Goal: Obtain resource: Obtain resource

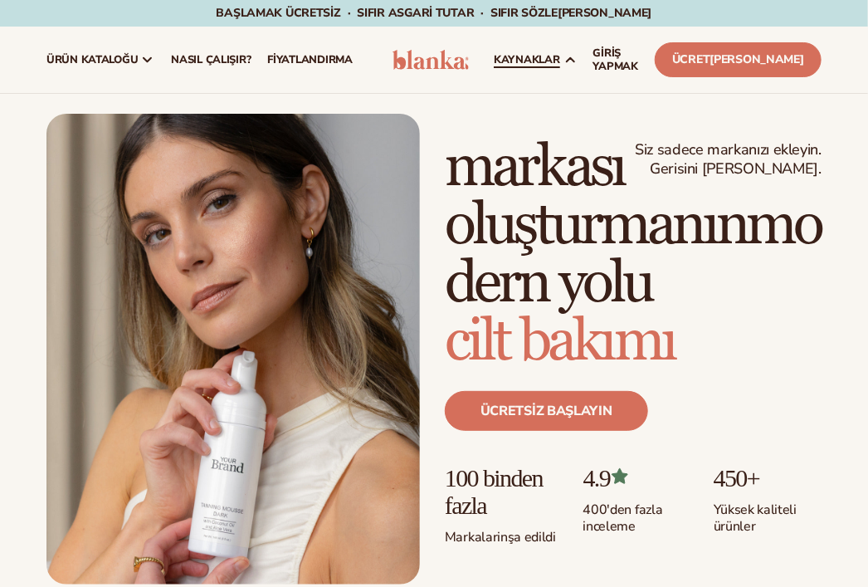
scroll to position [402, 0]
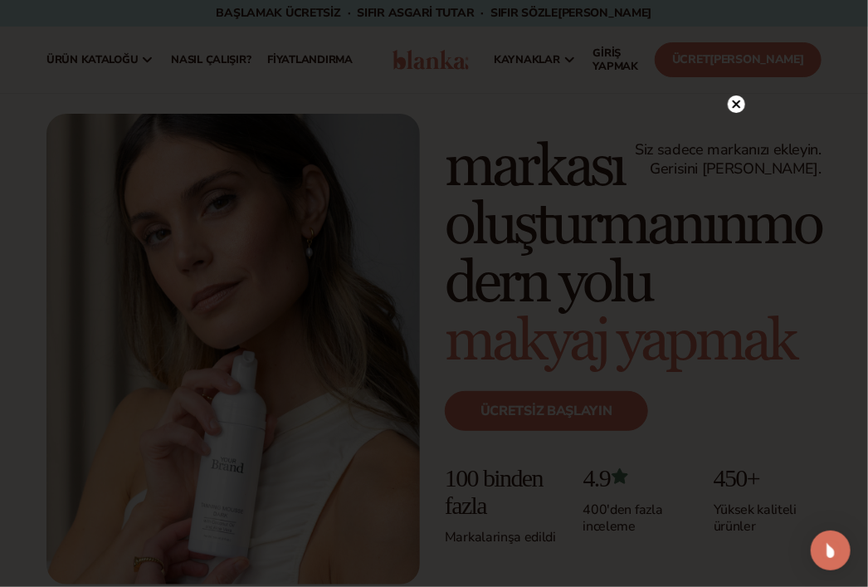
click at [743, 100] on circle at bounding box center [736, 103] width 17 height 17
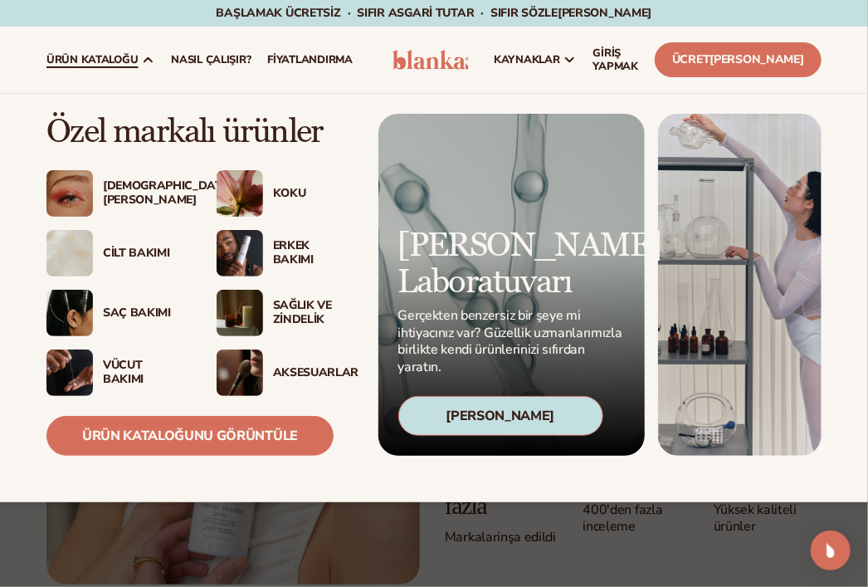
click at [127, 58] on font "ürün kataloğu" at bounding box center [91, 59] width 91 height 15
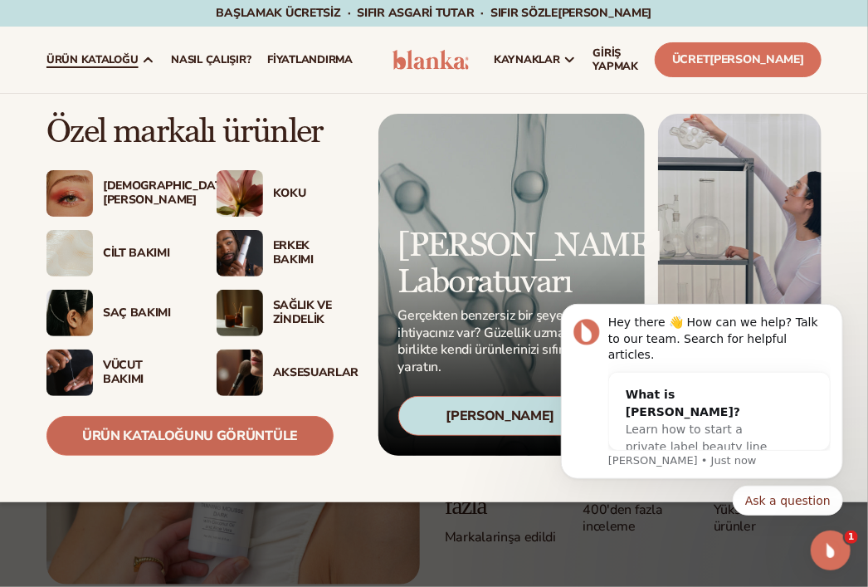
scroll to position [0, 0]
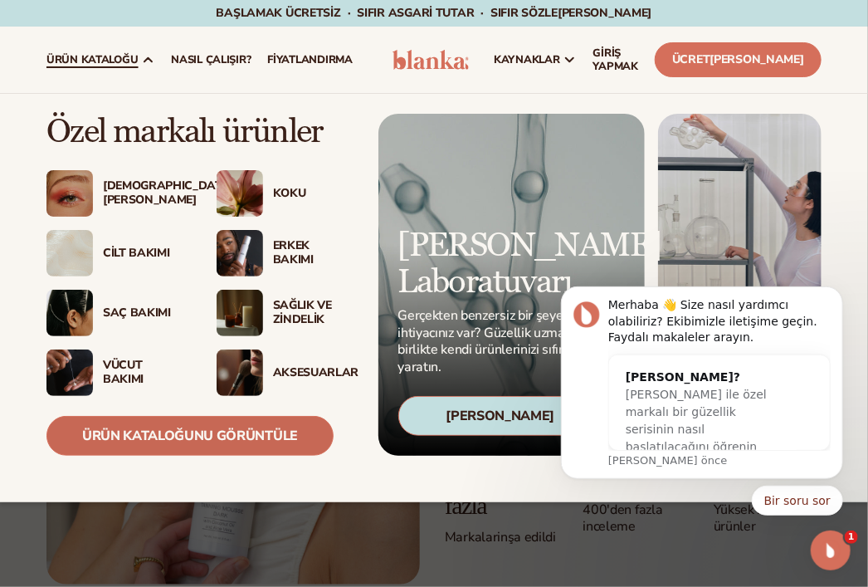
click at [192, 422] on link "Ürün Kataloğunu Görüntüle" at bounding box center [189, 436] width 287 height 40
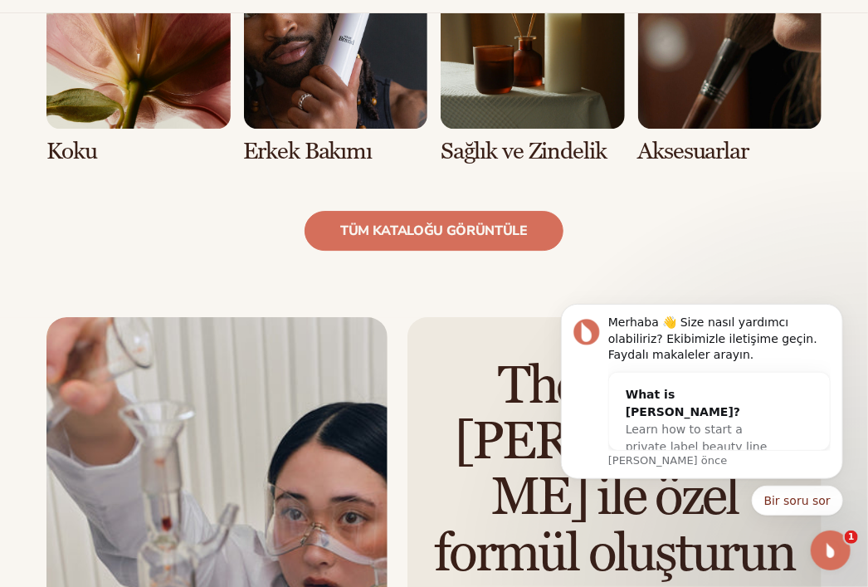
scroll to position [2235, 0]
